Goal: Task Accomplishment & Management: Use online tool/utility

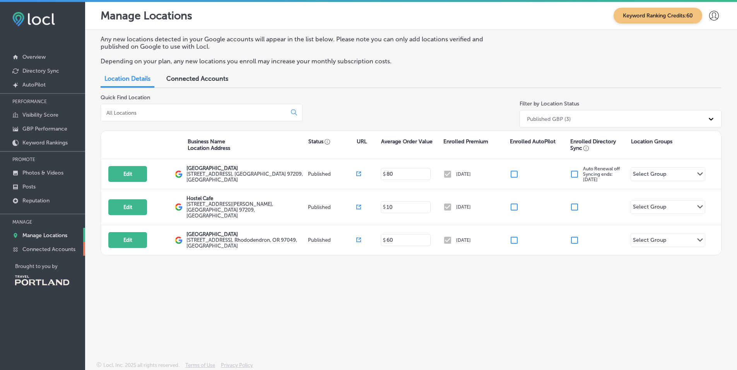
click at [60, 251] on p "Connected Accounts" at bounding box center [48, 249] width 53 height 7
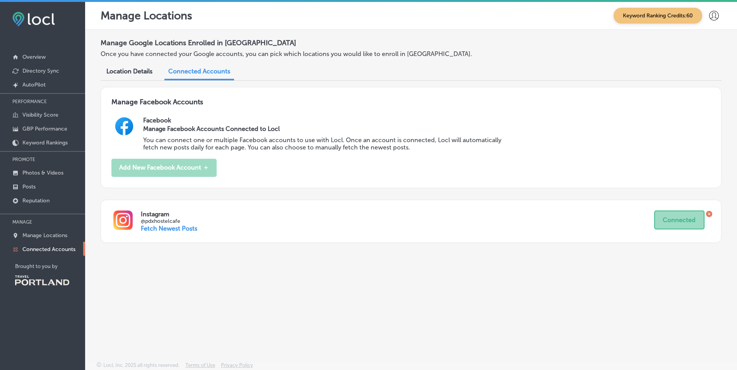
click at [179, 230] on div "Manage Facebook Accounts Facebook Manage Facebook Accounts Connected to Locl Yo…" at bounding box center [411, 171] width 621 height 168
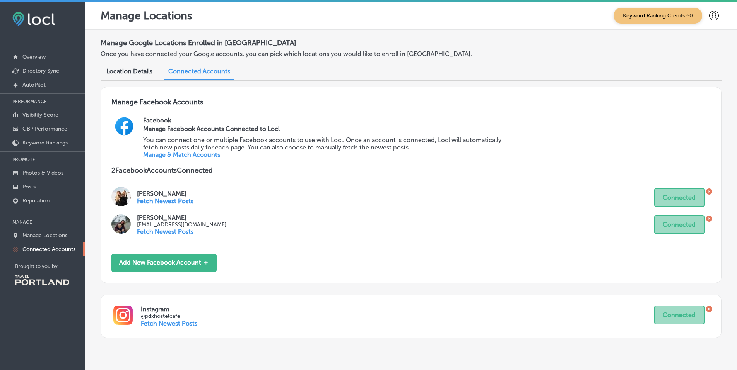
click at [169, 324] on p "Fetch Newest Posts" at bounding box center [169, 323] width 56 height 7
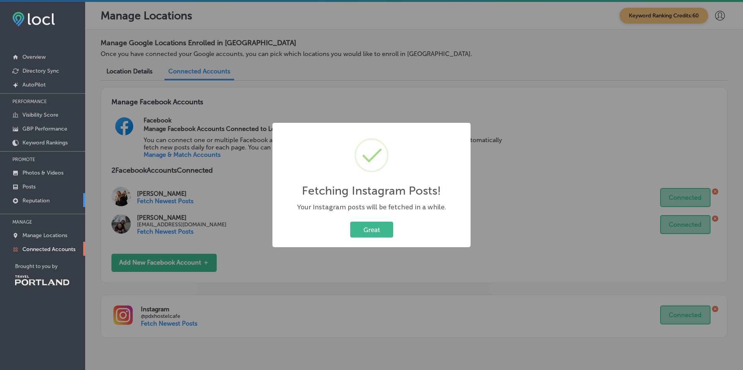
click at [32, 200] on p "Reputation" at bounding box center [35, 201] width 27 height 7
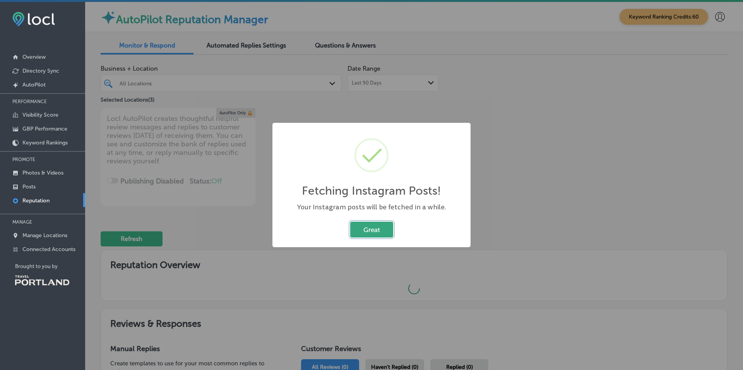
click at [371, 229] on button "Great" at bounding box center [371, 230] width 43 height 16
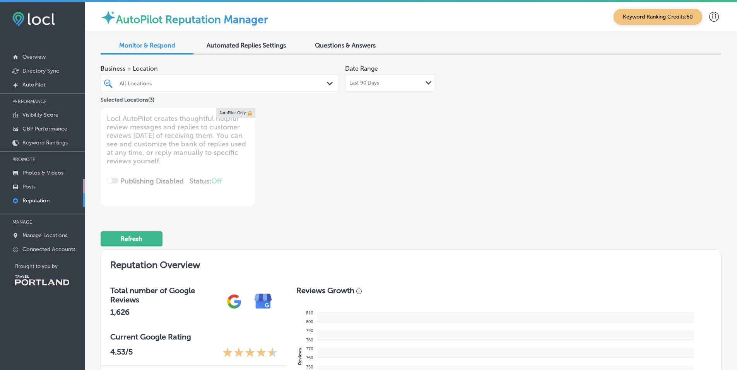
click at [24, 186] on p "Posts" at bounding box center [28, 187] width 13 height 7
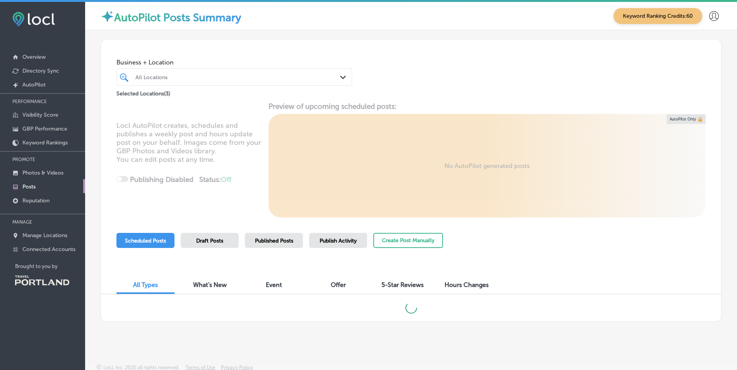
click at [202, 244] on div "Draft Posts" at bounding box center [210, 240] width 58 height 15
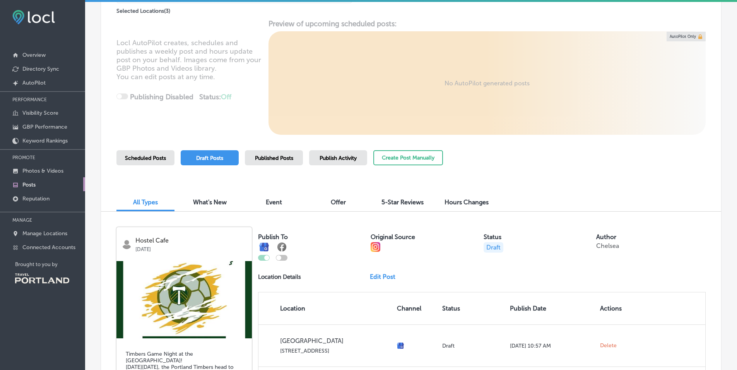
scroll to position [130, 0]
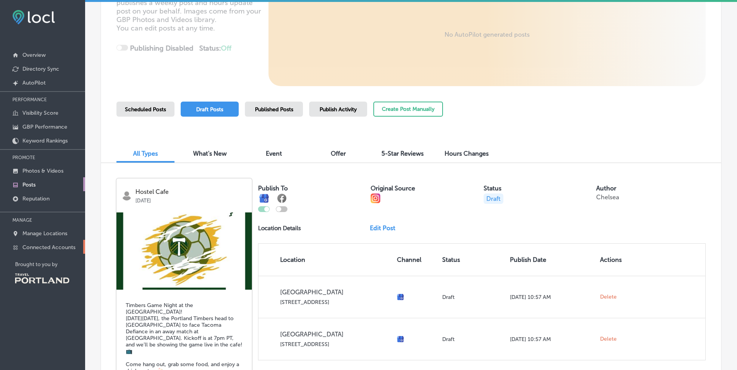
click at [53, 248] on p "Connected Accounts" at bounding box center [48, 247] width 53 height 7
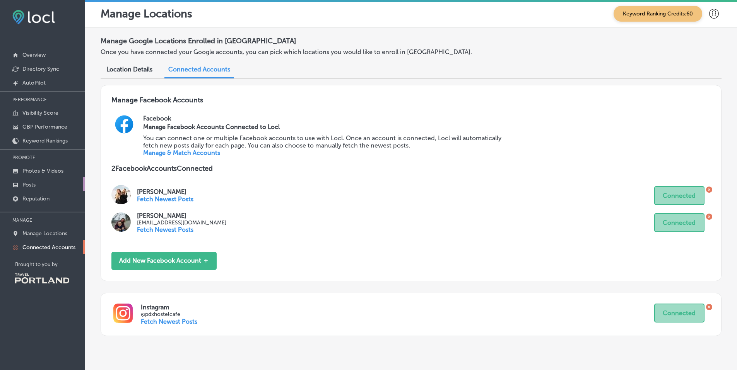
click at [35, 186] on p "Posts" at bounding box center [28, 185] width 13 height 7
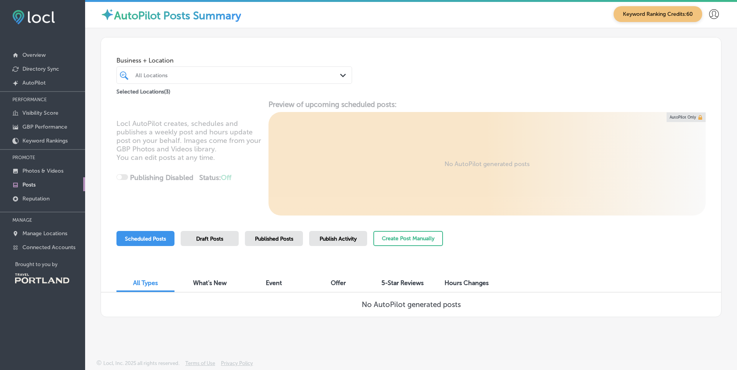
click at [222, 242] on div "Draft Posts" at bounding box center [210, 238] width 58 height 15
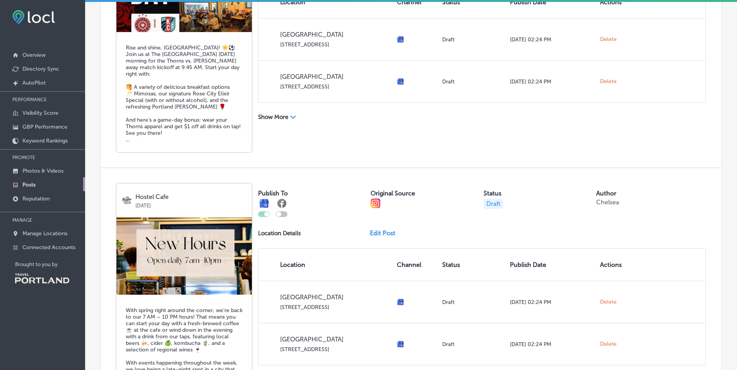
scroll to position [941, 0]
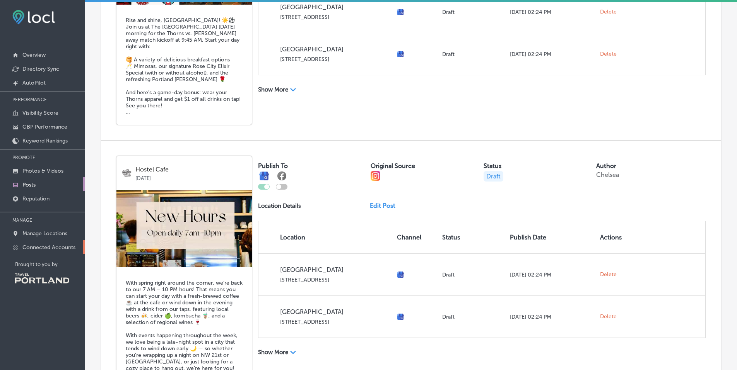
click at [60, 246] on p "Connected Accounts" at bounding box center [48, 247] width 53 height 7
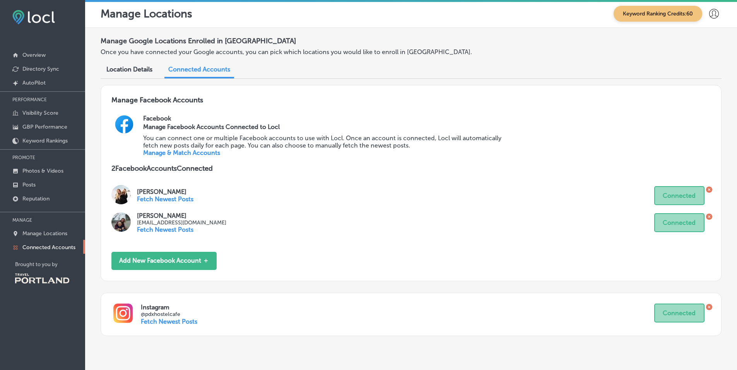
click at [166, 322] on p "Fetch Newest Posts" at bounding box center [169, 321] width 56 height 7
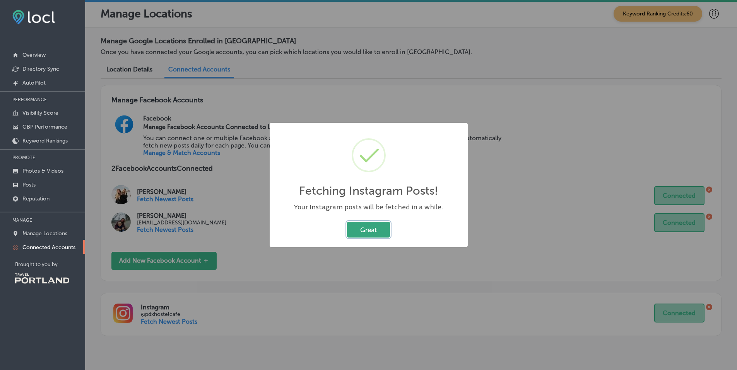
click at [370, 229] on button "Great" at bounding box center [368, 230] width 43 height 16
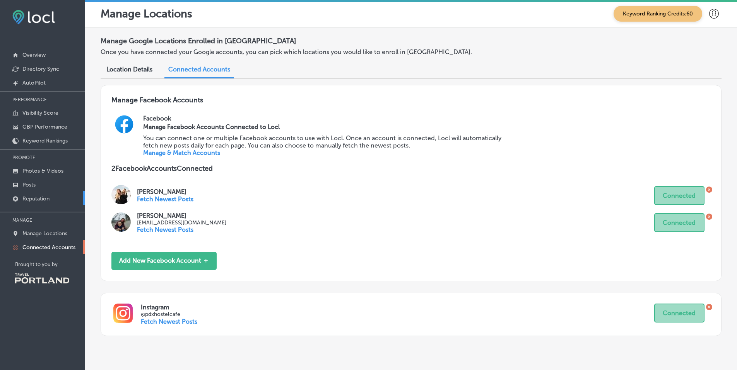
click at [48, 199] on p "Reputation" at bounding box center [35, 199] width 27 height 7
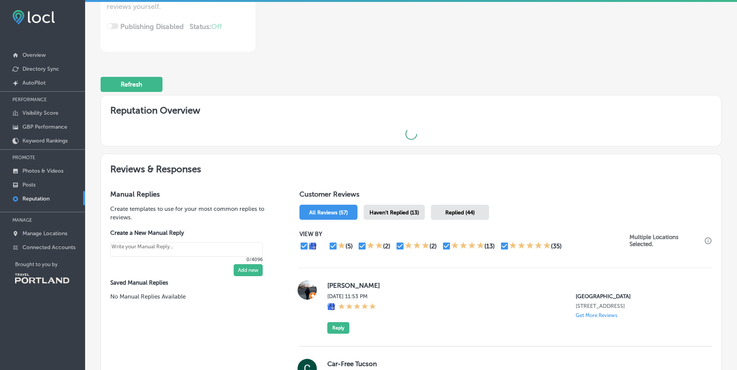
type textarea "x"
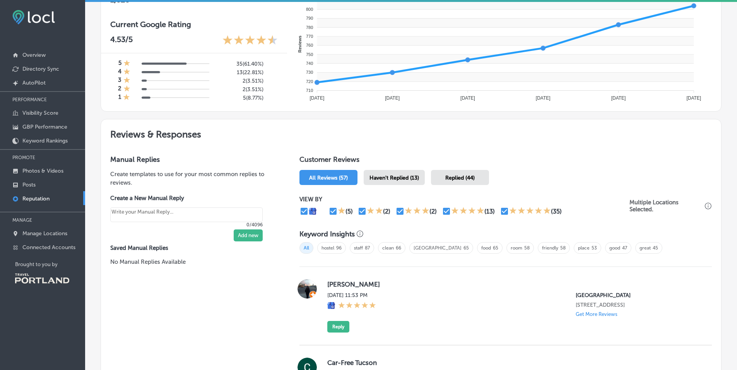
scroll to position [312, 0]
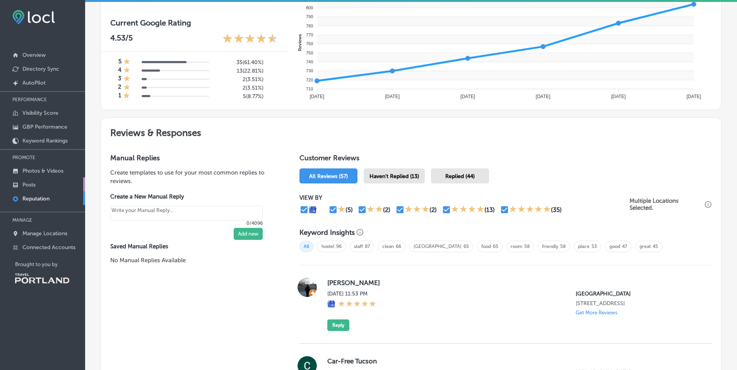
click at [46, 184] on link "Posts" at bounding box center [42, 185] width 85 height 14
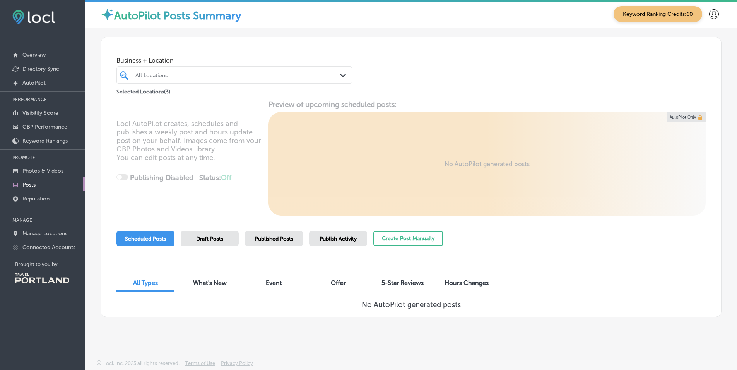
click at [197, 240] on span "Draft Posts" at bounding box center [209, 239] width 27 height 7
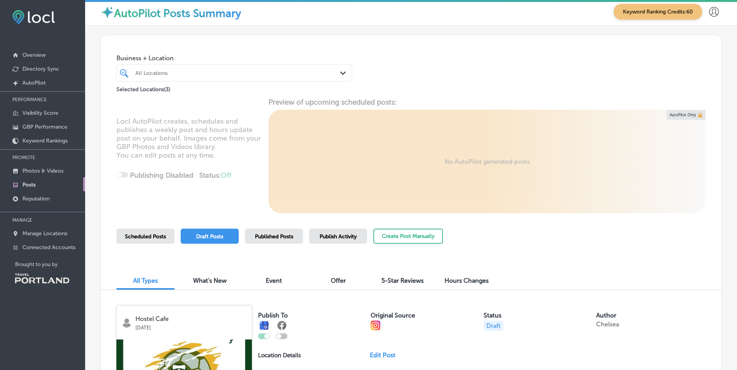
scroll to position [160, 0]
